Goal: Task Accomplishment & Management: Manage account settings

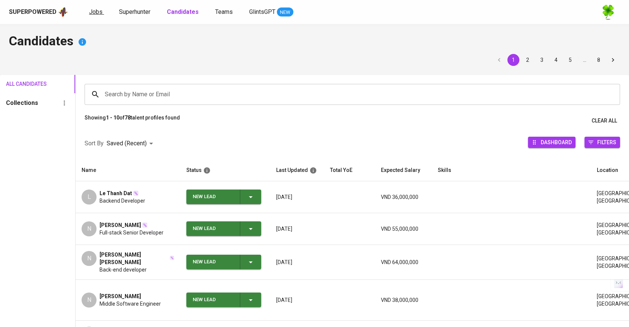
click at [101, 10] on link "Jobs" at bounding box center [96, 11] width 15 height 9
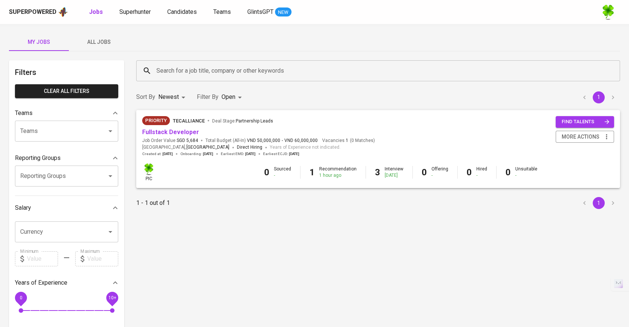
click at [108, 42] on span "All Jobs" at bounding box center [98, 41] width 51 height 9
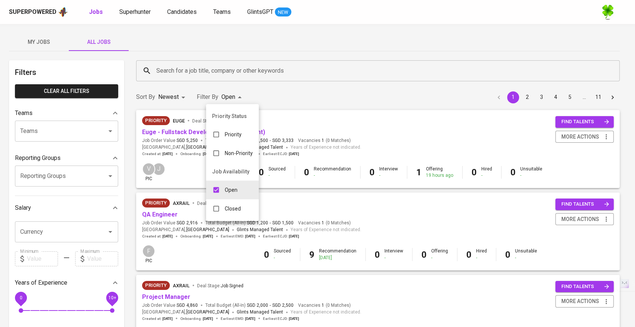
click at [285, 83] on div at bounding box center [317, 163] width 635 height 327
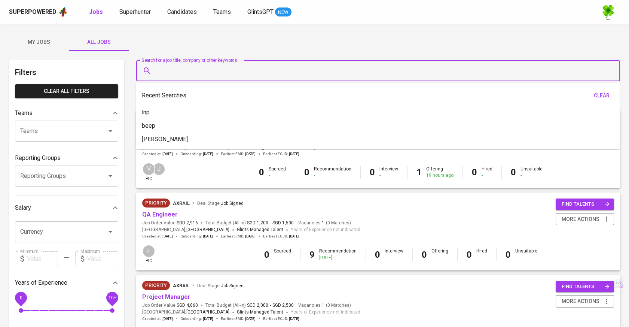
click at [260, 75] on input "Search for a job title, company or other keywords" at bounding box center [380, 71] width 451 height 14
click at [323, 74] on input "Search for a job title, company or other keywords" at bounding box center [380, 71] width 451 height 14
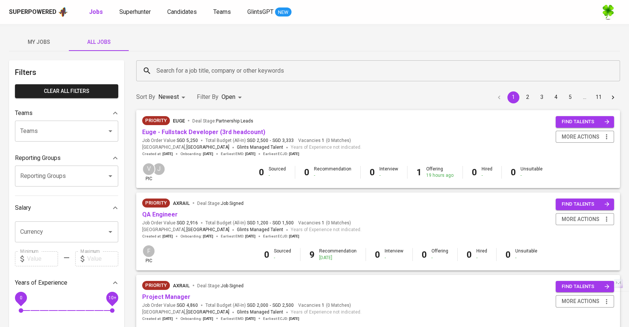
click at [359, 73] on input "Search for a job title, company or other keywords" at bounding box center [380, 71] width 451 height 14
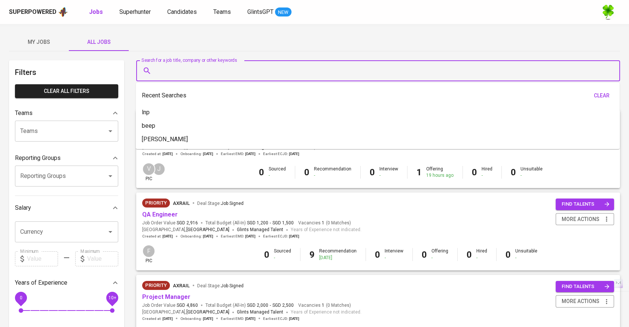
click at [373, 42] on div "My Jobs All Jobs" at bounding box center [314, 42] width 611 height 18
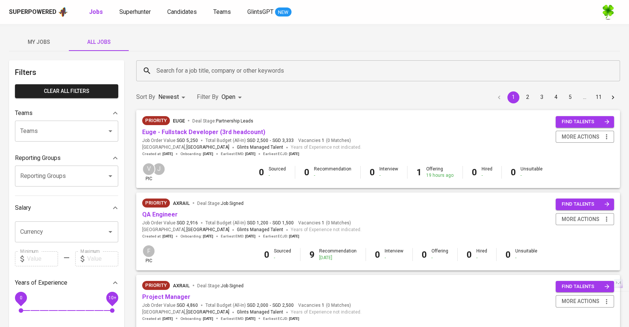
click at [361, 73] on input "Search for a job title, company or other keywords" at bounding box center [380, 71] width 451 height 14
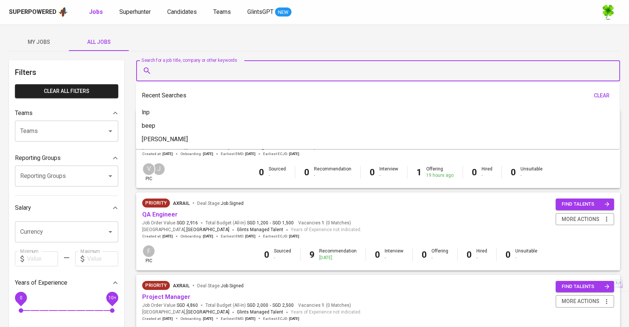
click at [322, 50] on div "My Jobs All Jobs" at bounding box center [314, 42] width 611 height 18
click at [307, 76] on input "Search for a job title, company or other keywords" at bounding box center [380, 71] width 451 height 14
click at [339, 50] on div "My Jobs All Jobs" at bounding box center [314, 42] width 611 height 18
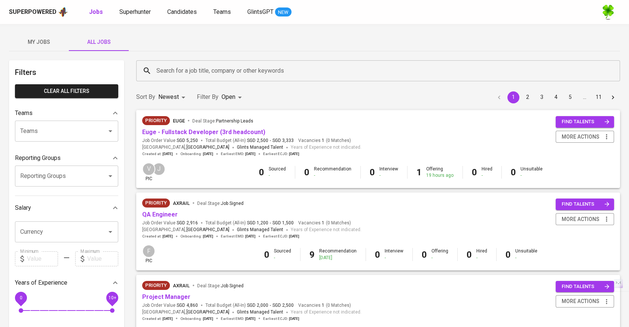
click at [52, 137] on input "Teams" at bounding box center [56, 131] width 76 height 14
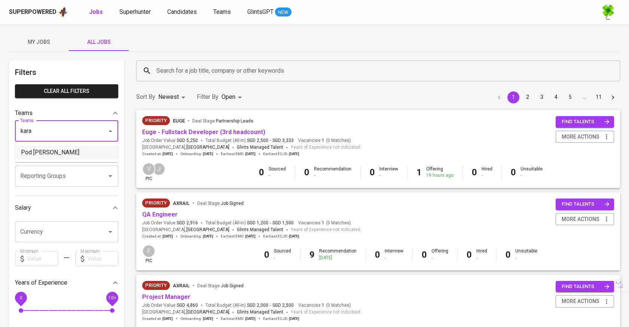
click at [52, 149] on li "Pod [PERSON_NAME]" at bounding box center [66, 152] width 103 height 13
type input "kara"
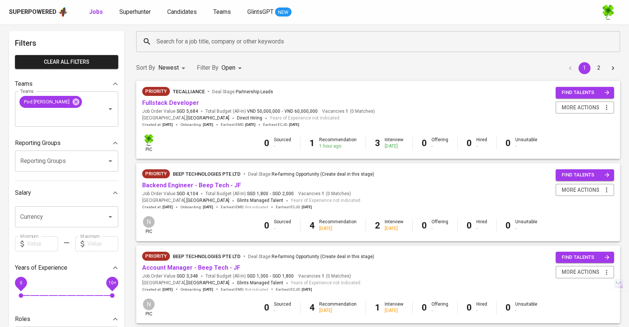
scroll to position [42, 0]
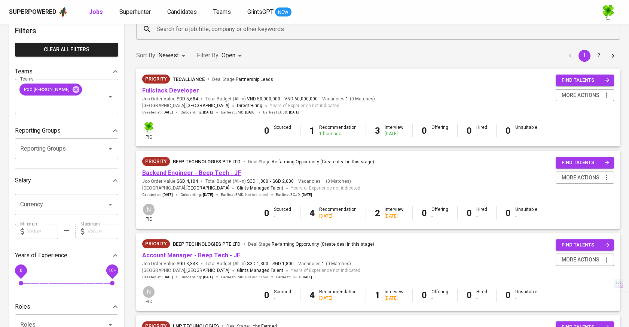
click at [229, 172] on link "Backend Engineer - Beep Tech - JF" at bounding box center [191, 172] width 99 height 7
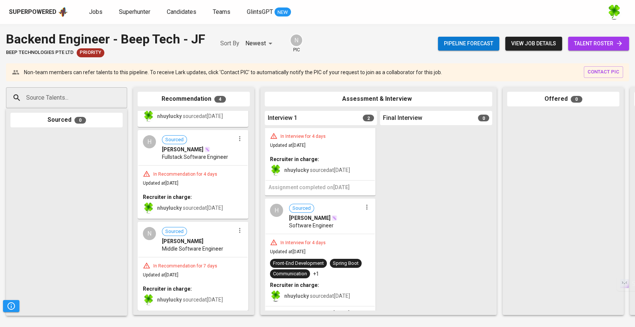
scroll to position [51, 0]
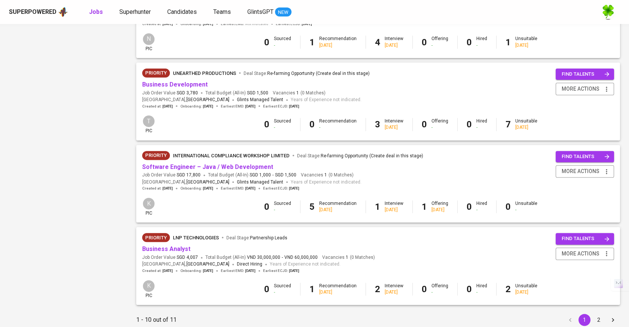
scroll to position [655, 0]
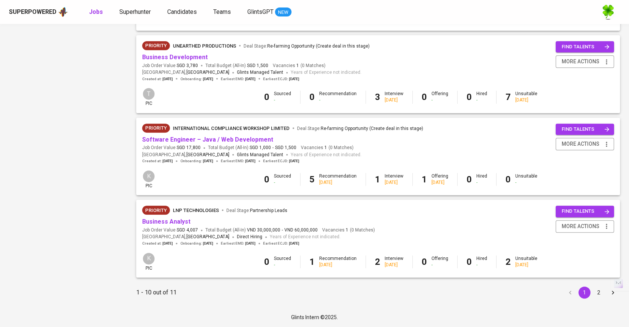
click at [601, 293] on button "2" at bounding box center [599, 292] width 12 height 12
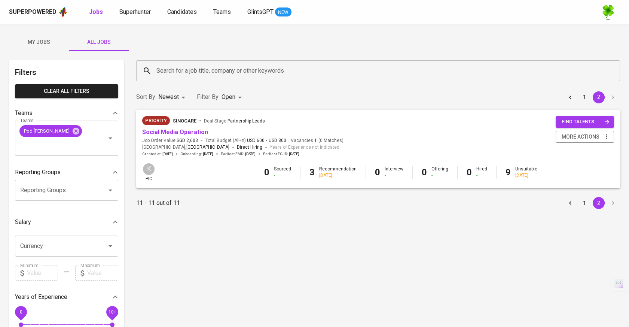
click at [584, 205] on button "1" at bounding box center [584, 203] width 12 height 12
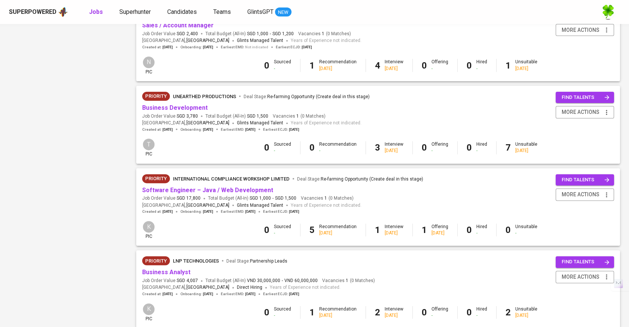
scroll to position [623, 0]
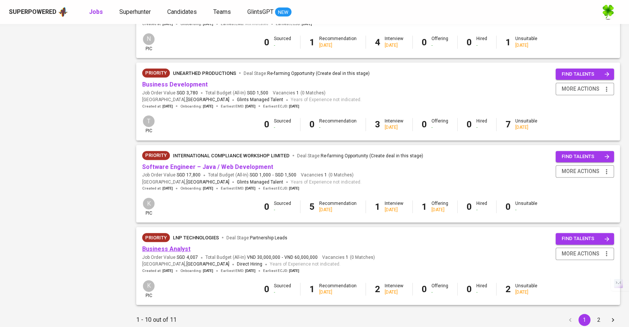
click at [175, 250] on link "Business Analyst" at bounding box center [166, 248] width 48 height 7
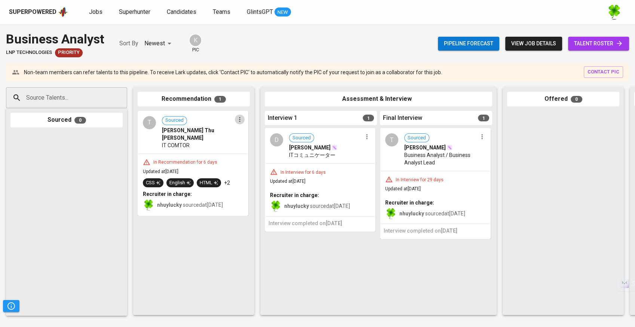
click at [239, 123] on button "button" at bounding box center [240, 119] width 10 height 10
click at [258, 155] on span "Move to unsuitable" at bounding box center [260, 155] width 39 height 7
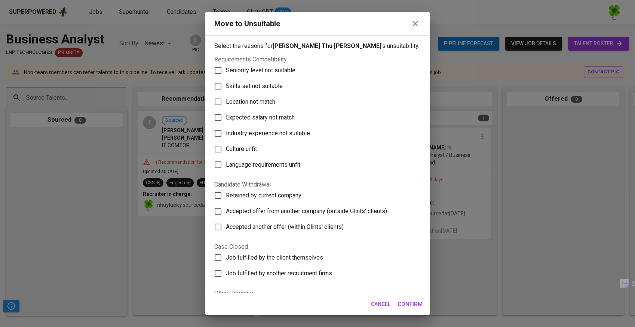
click at [274, 85] on span "Skills set not suitable" at bounding box center [254, 86] width 57 height 9
click at [226, 85] on input "Skills set not suitable" at bounding box center [218, 86] width 16 height 16
checkbox input "true"
click at [407, 303] on span "Confirm" at bounding box center [410, 304] width 25 height 10
